Goal: Task Accomplishment & Management: Use online tool/utility

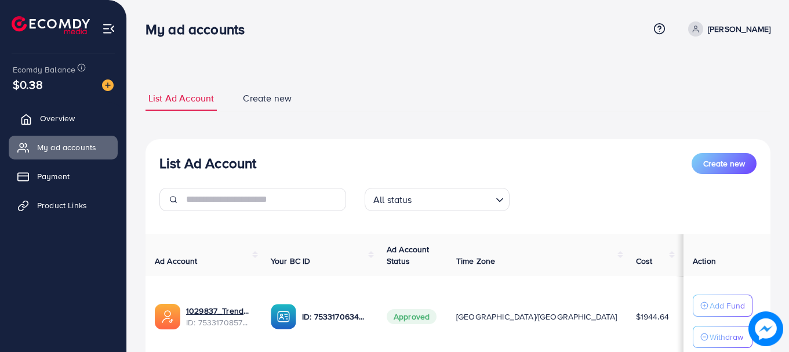
click at [81, 118] on link "Overview" at bounding box center [63, 118] width 109 height 23
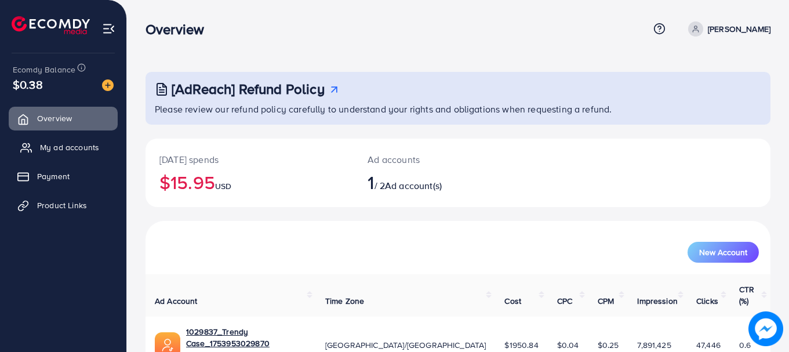
click at [71, 146] on span "My ad accounts" at bounding box center [69, 148] width 59 height 12
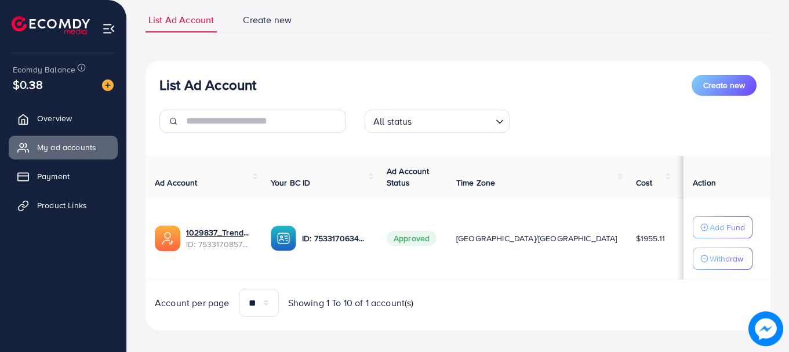
scroll to position [89, 0]
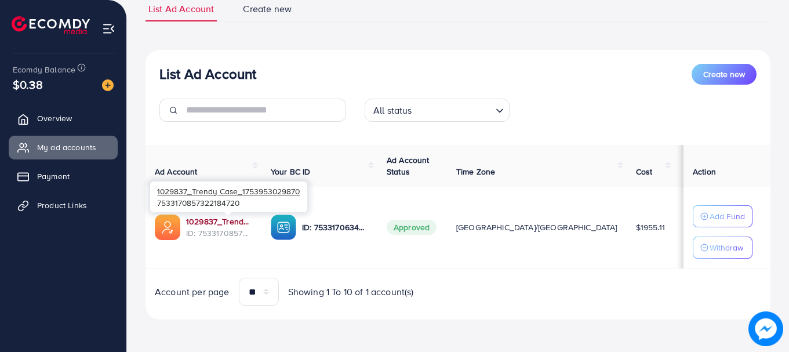
click at [248, 224] on link "1029837_Trendy Case_1753953029870" at bounding box center [219, 222] width 66 height 12
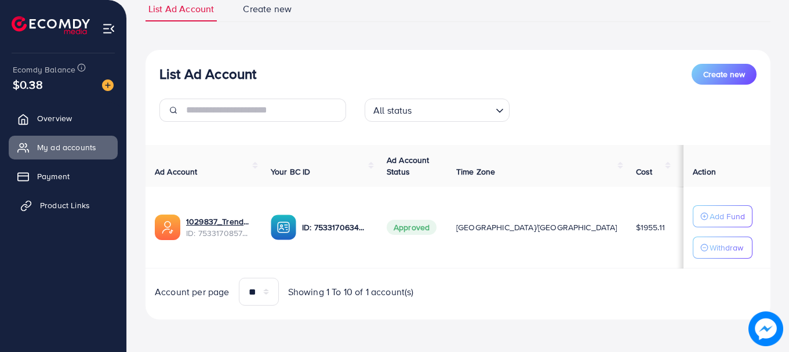
click at [62, 204] on span "Product Links" at bounding box center [65, 206] width 50 height 12
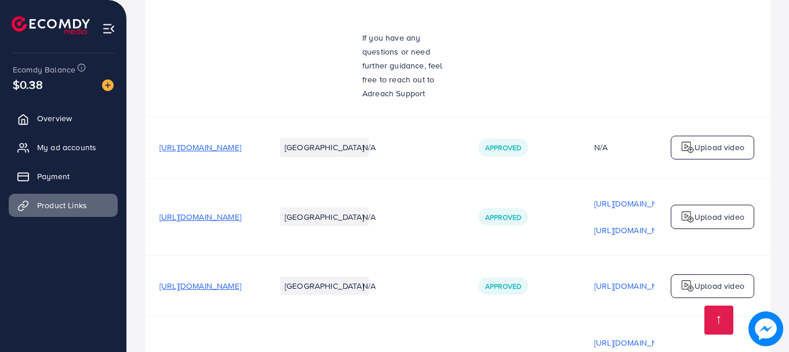
scroll to position [348, 0]
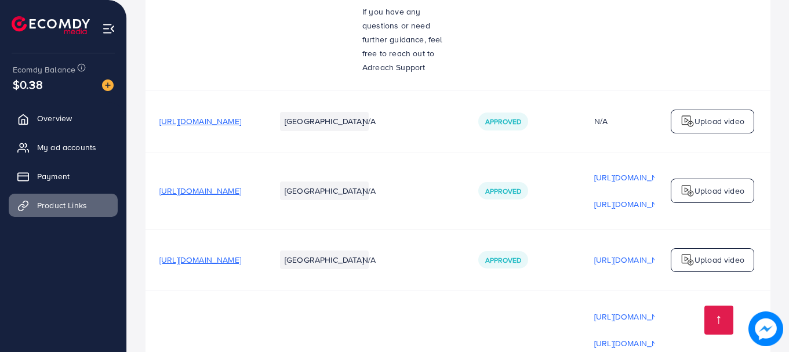
click at [241, 254] on span "[URL][DOMAIN_NAME]" at bounding box center [201, 260] width 82 height 12
click at [697, 253] on p "Upload video" at bounding box center [720, 260] width 50 height 14
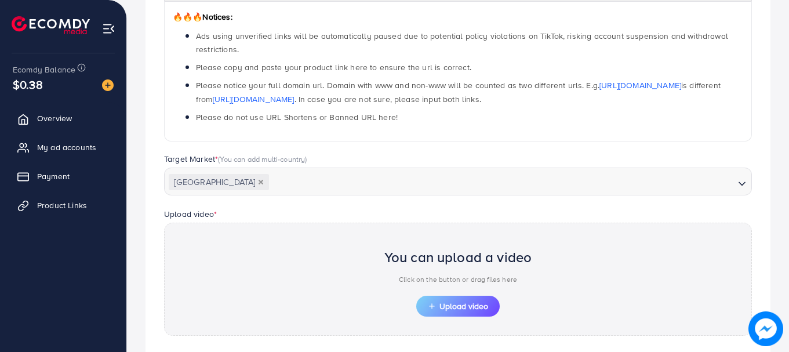
scroll to position [68, 0]
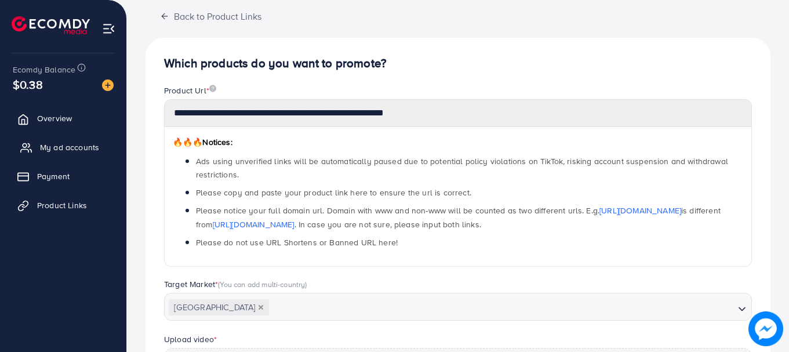
click at [68, 147] on span "My ad accounts" at bounding box center [69, 148] width 59 height 12
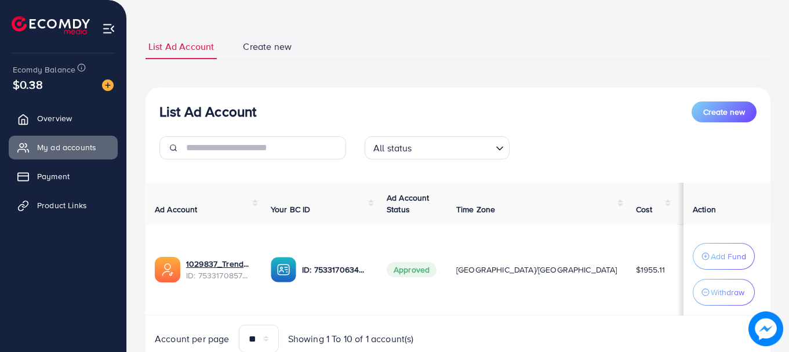
scroll to position [99, 0]
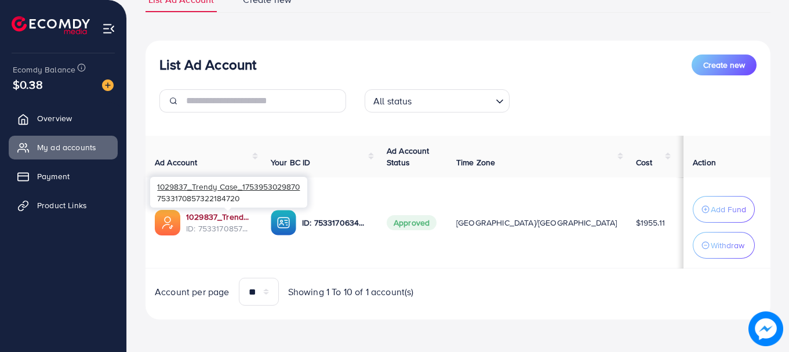
click at [238, 214] on link "1029837_Trendy Case_1753953029870" at bounding box center [219, 217] width 66 height 12
